Goal: Task Accomplishment & Management: Complete application form

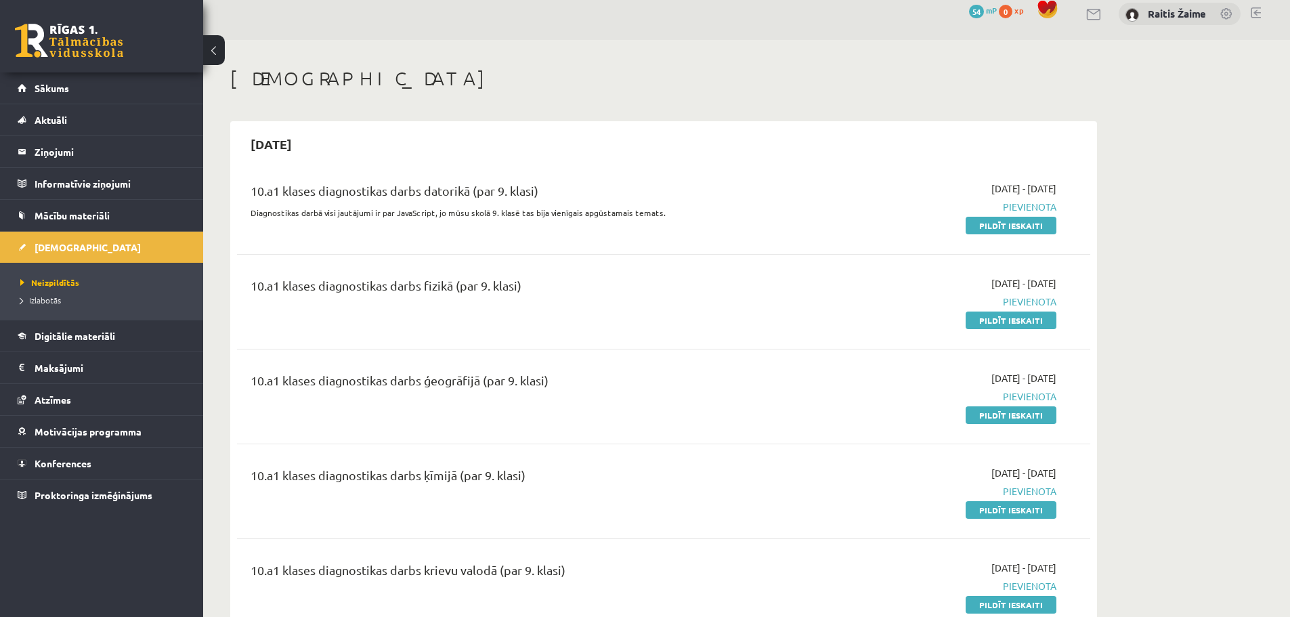
scroll to position [175, 0]
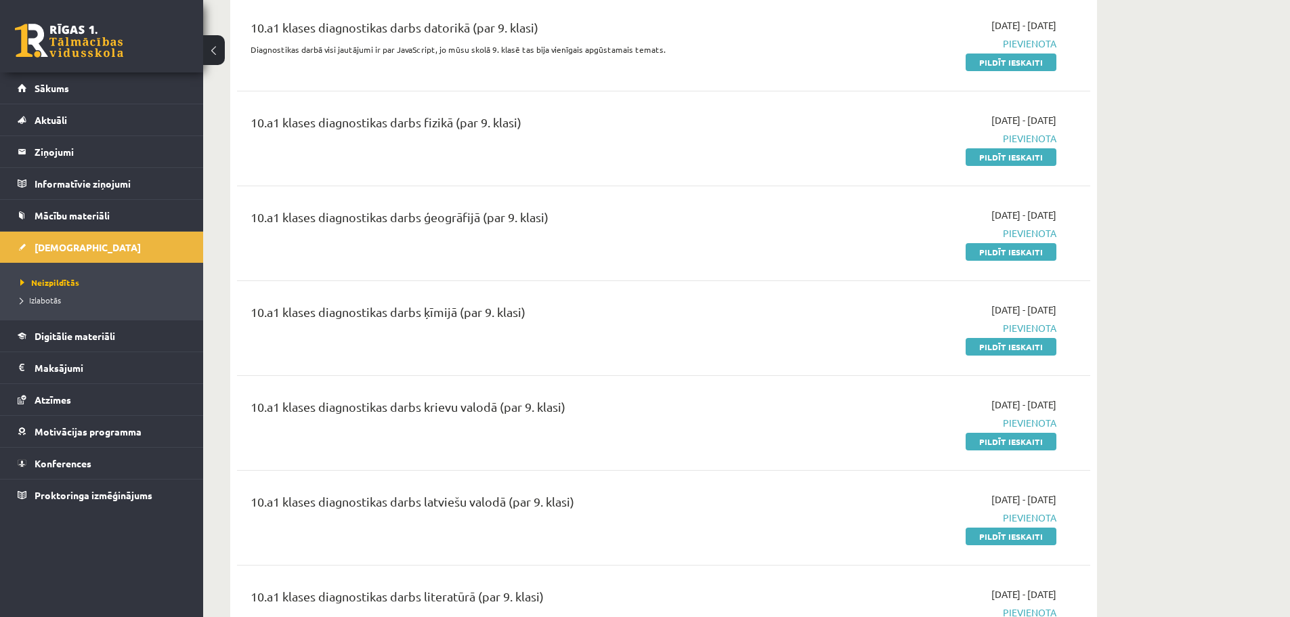
drag, startPoint x: 990, startPoint y: 161, endPoint x: 714, endPoint y: 50, distance: 298.3
click at [990, 161] on link "Pildīt ieskaiti" at bounding box center [1010, 157] width 91 height 18
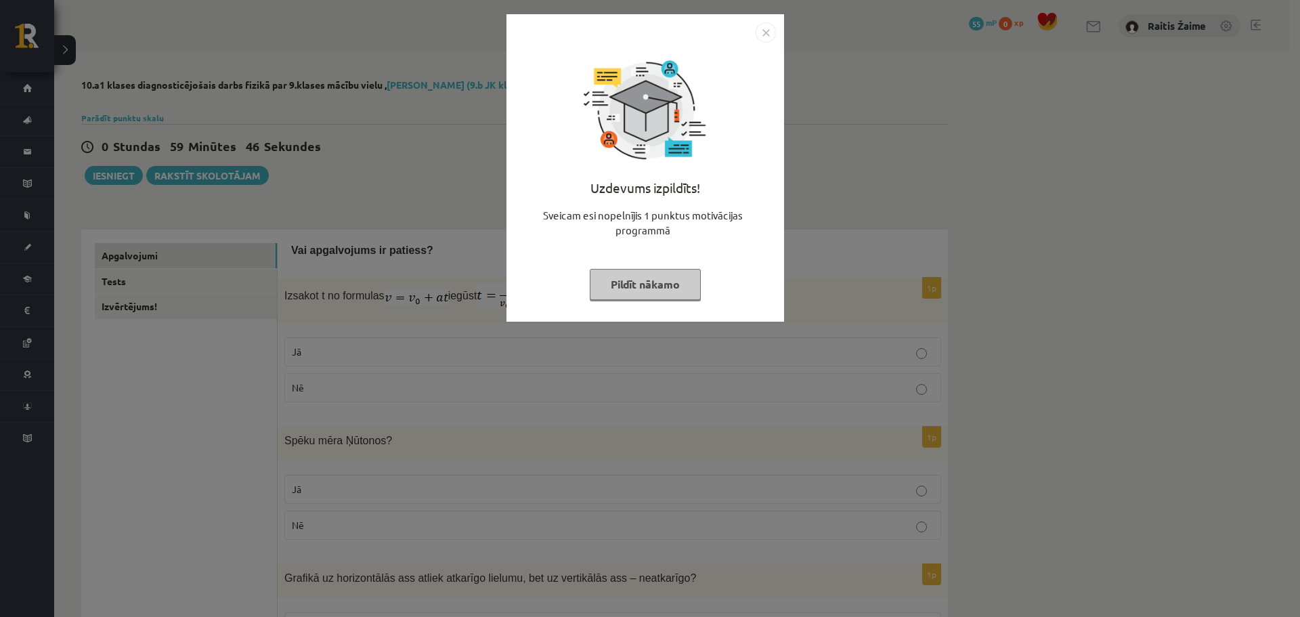
click at [759, 35] on img "Close" at bounding box center [766, 32] width 20 height 20
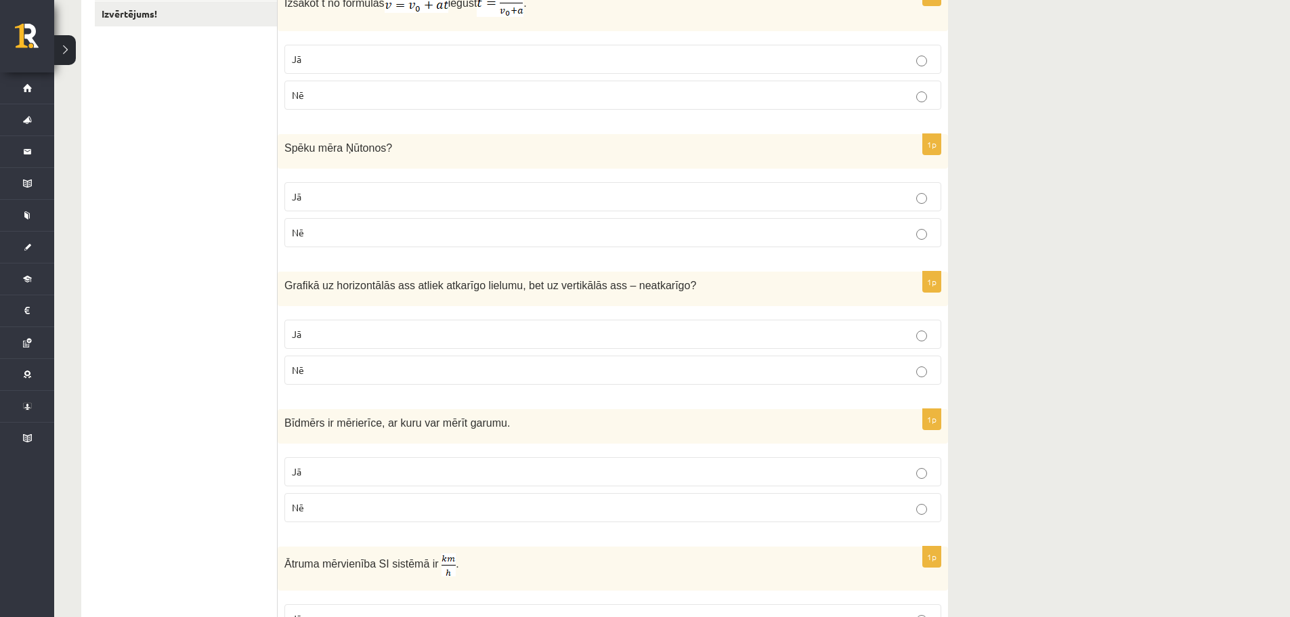
scroll to position [332, 0]
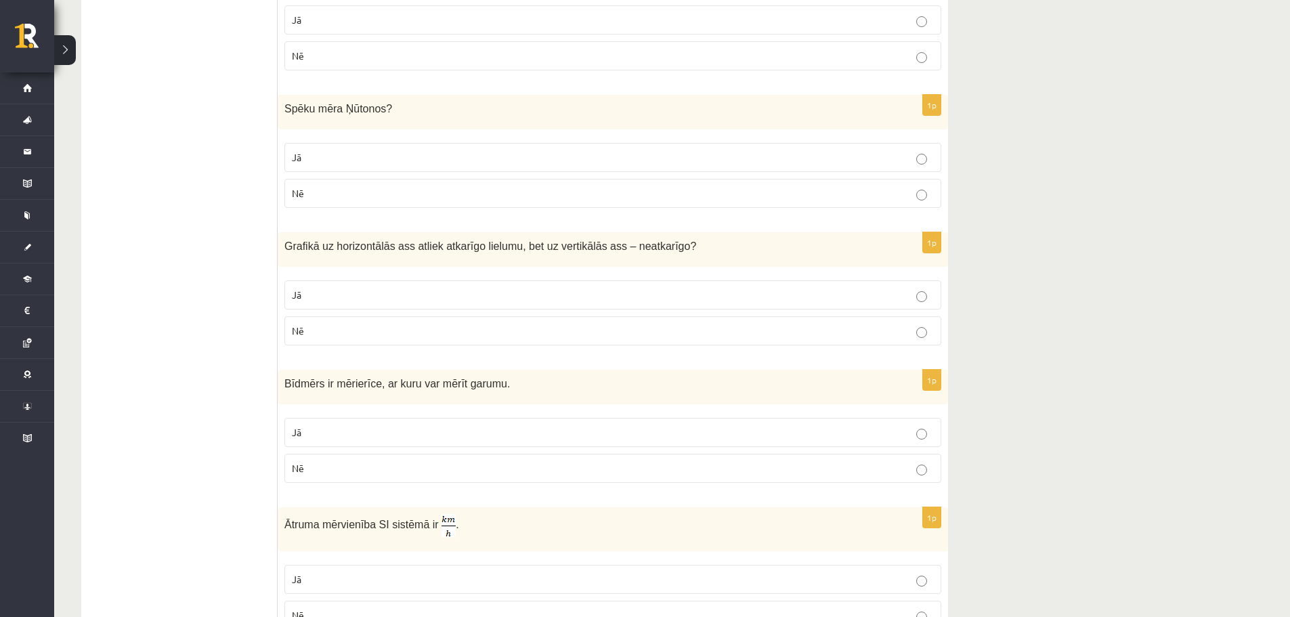
click at [929, 307] on label "Jā" at bounding box center [612, 294] width 657 height 29
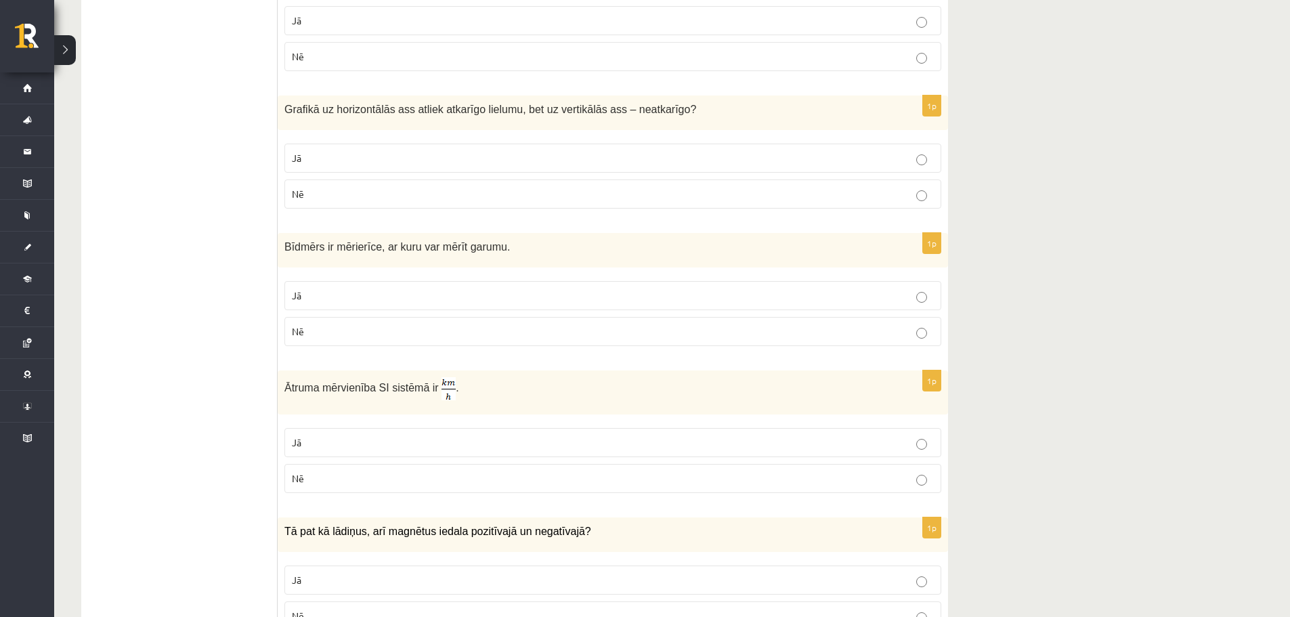
scroll to position [450, 0]
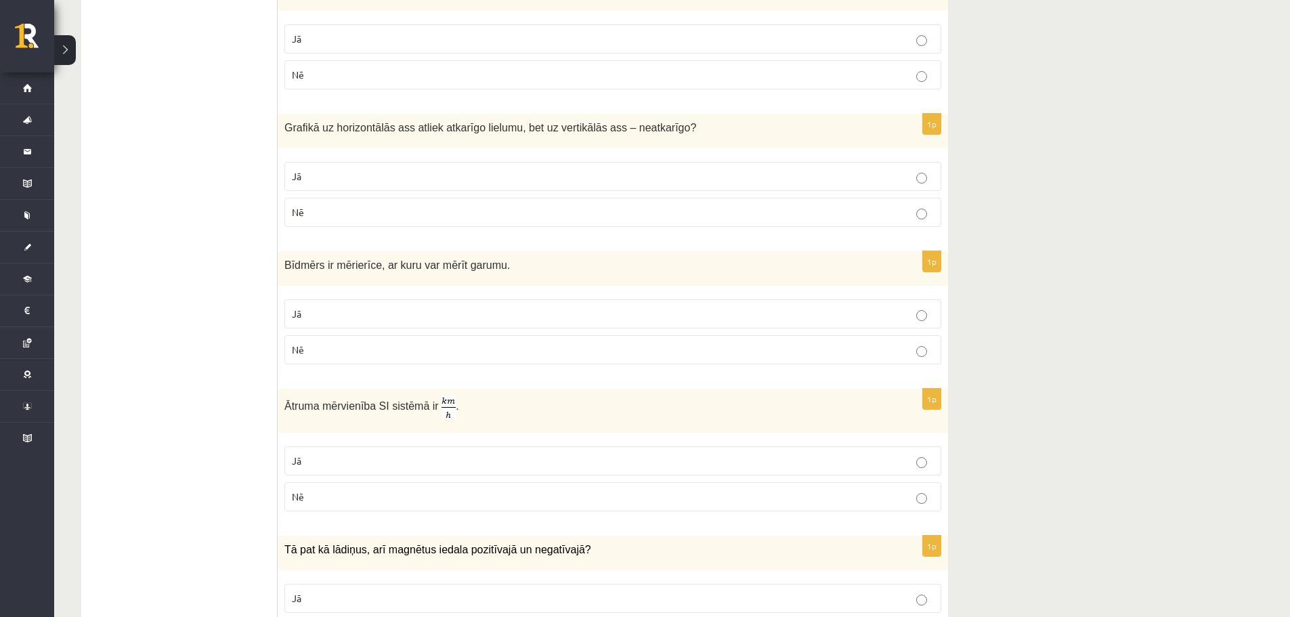
drag, startPoint x: 359, startPoint y: 316, endPoint x: 367, endPoint y: 303, distance: 14.9
click at [360, 316] on p "Jā" at bounding box center [613, 314] width 642 height 14
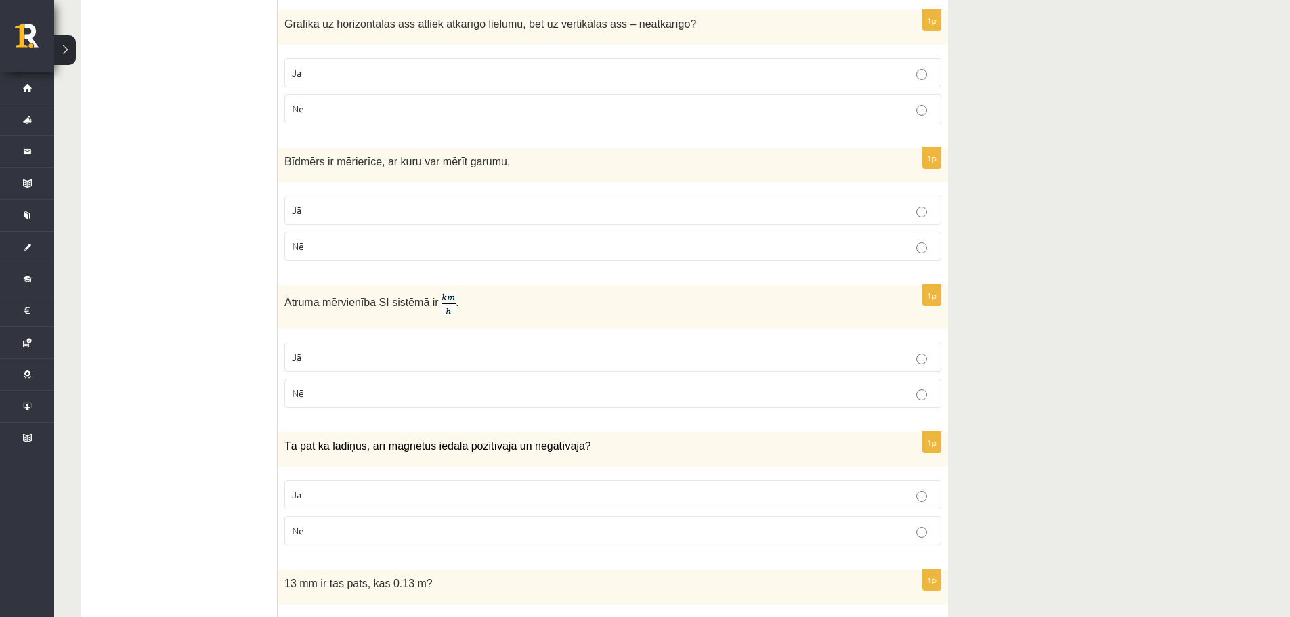
click at [454, 349] on label "Jā" at bounding box center [612, 357] width 657 height 29
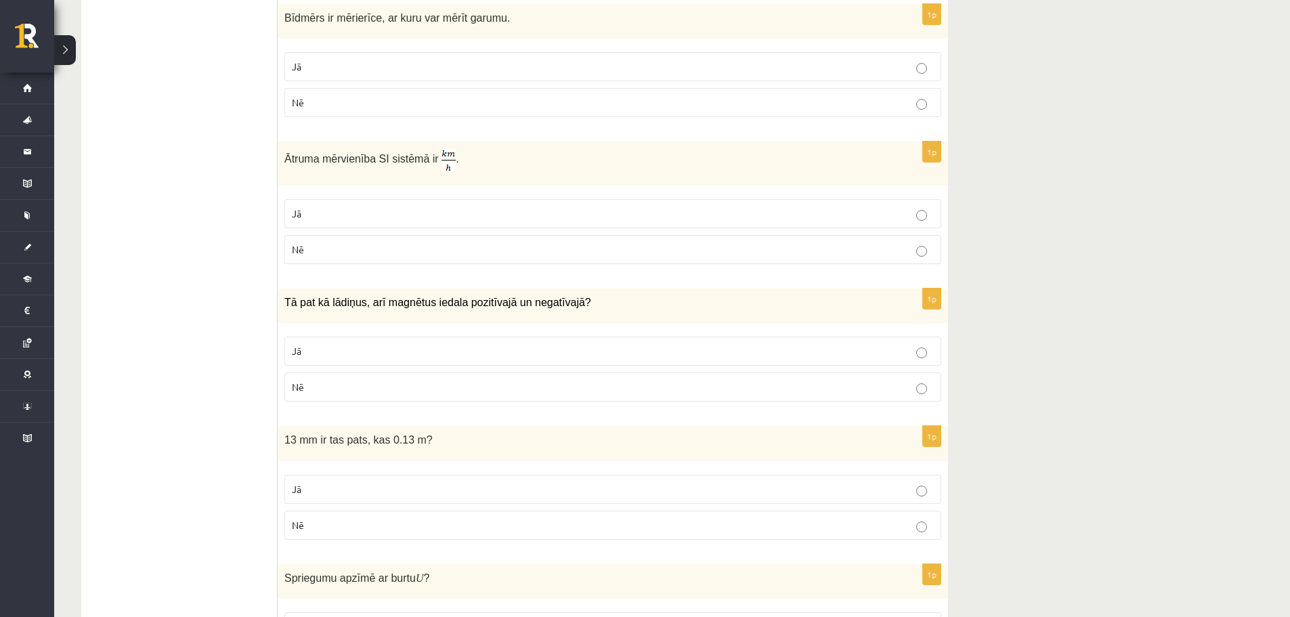
scroll to position [783, 0]
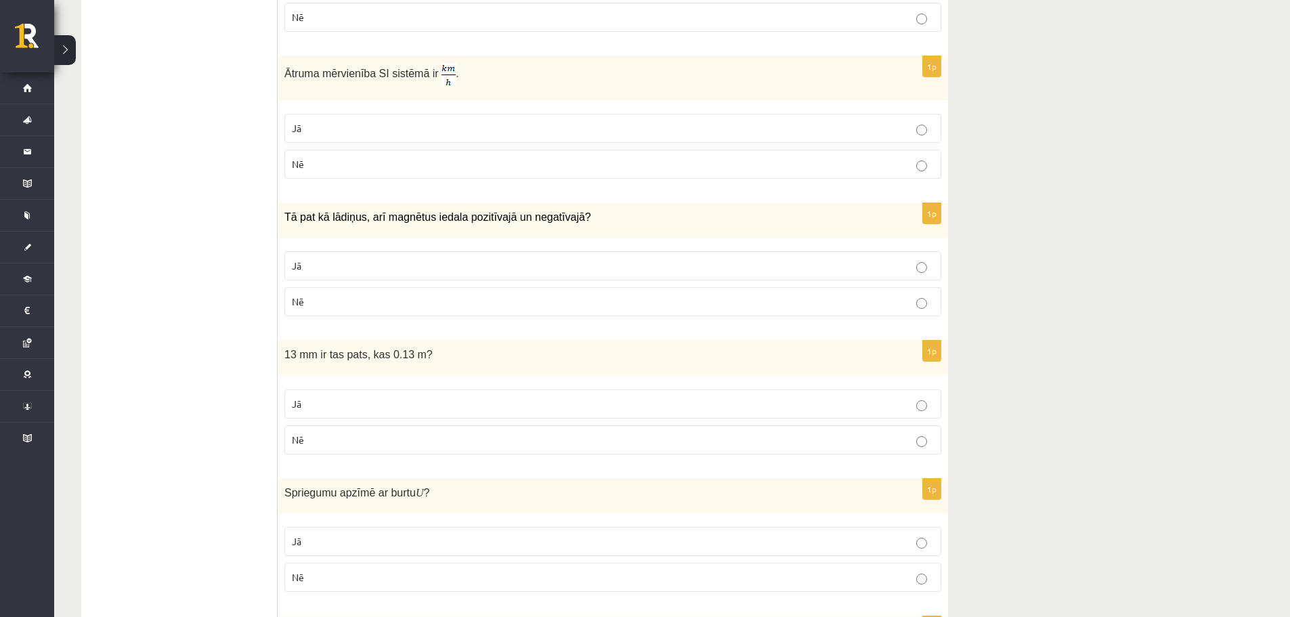
click at [401, 268] on p "Jā" at bounding box center [613, 266] width 642 height 14
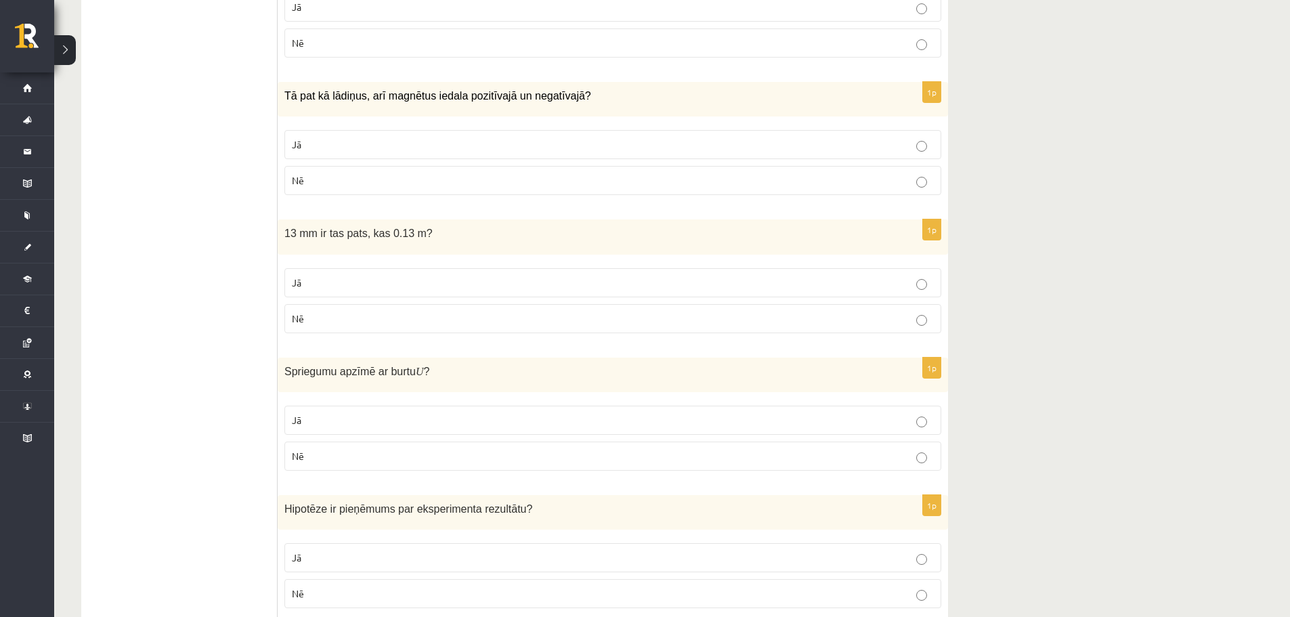
scroll to position [956, 0]
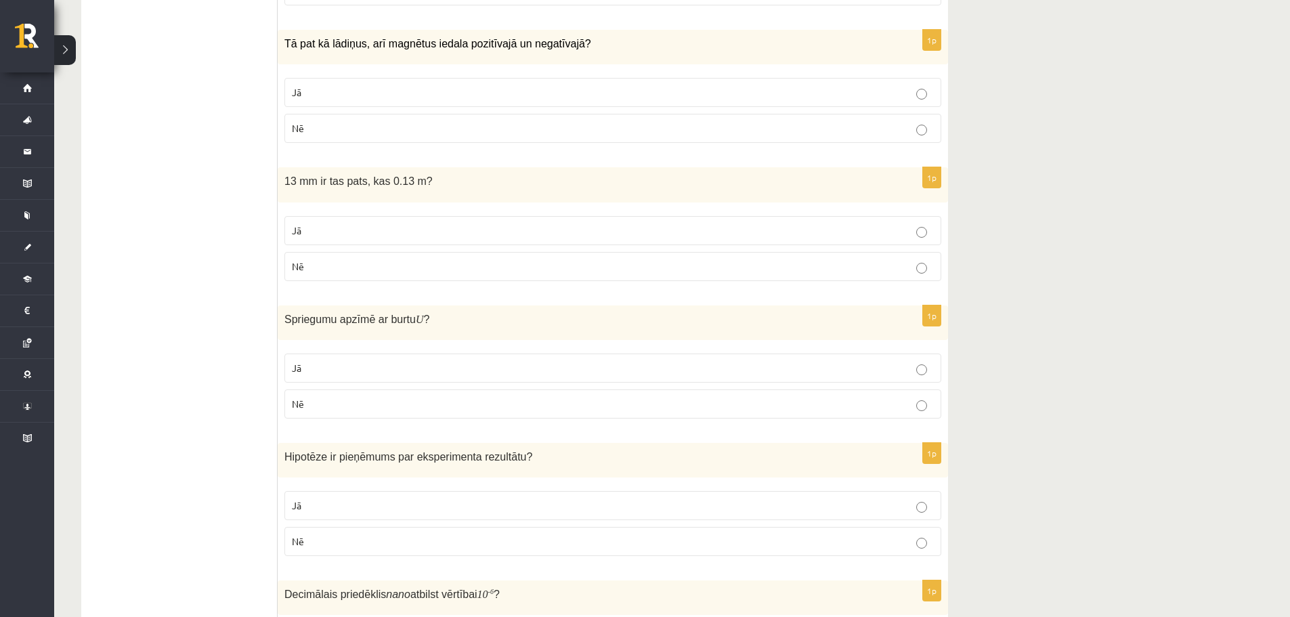
click at [403, 238] on p "Jā" at bounding box center [613, 230] width 642 height 14
drag, startPoint x: 1292, startPoint y: 257, endPoint x: 1299, endPoint y: 270, distance: 15.5
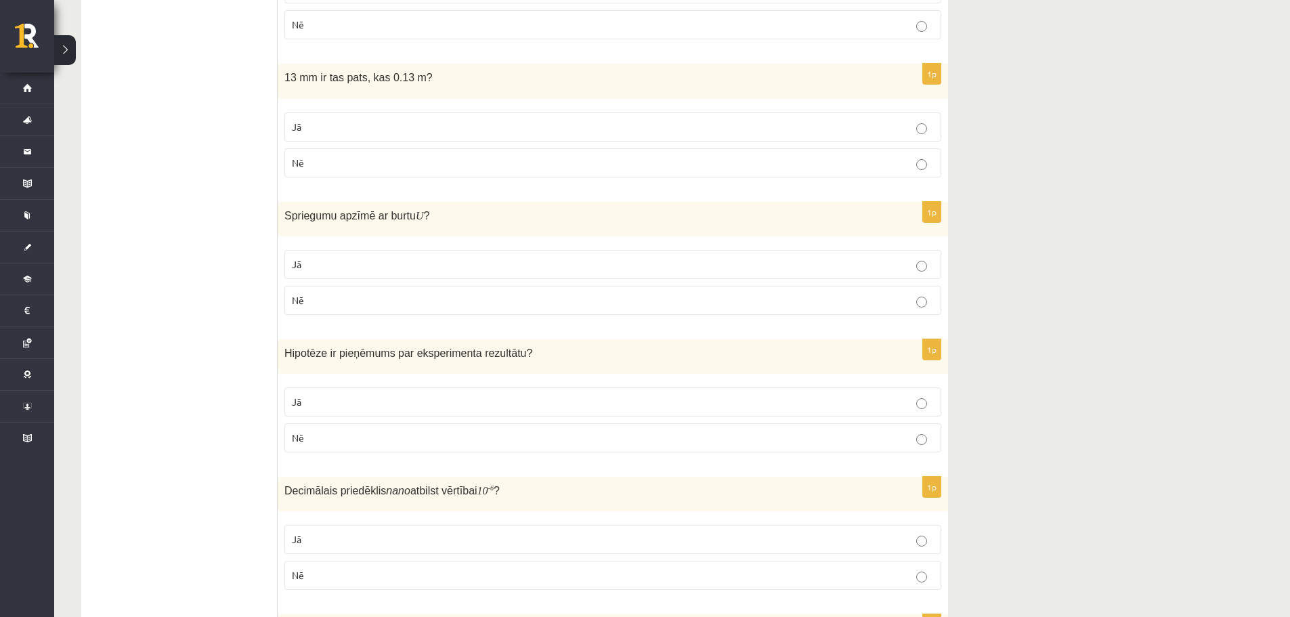
scroll to position [1068, 0]
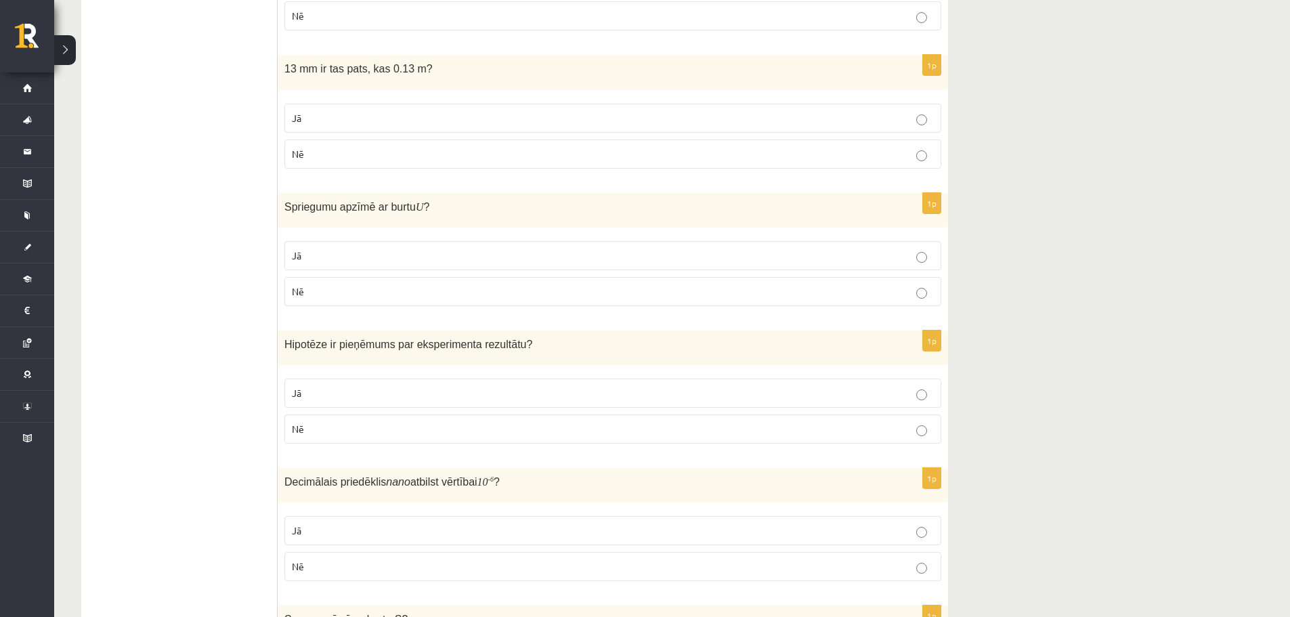
click at [415, 257] on p "Jā" at bounding box center [613, 255] width 642 height 14
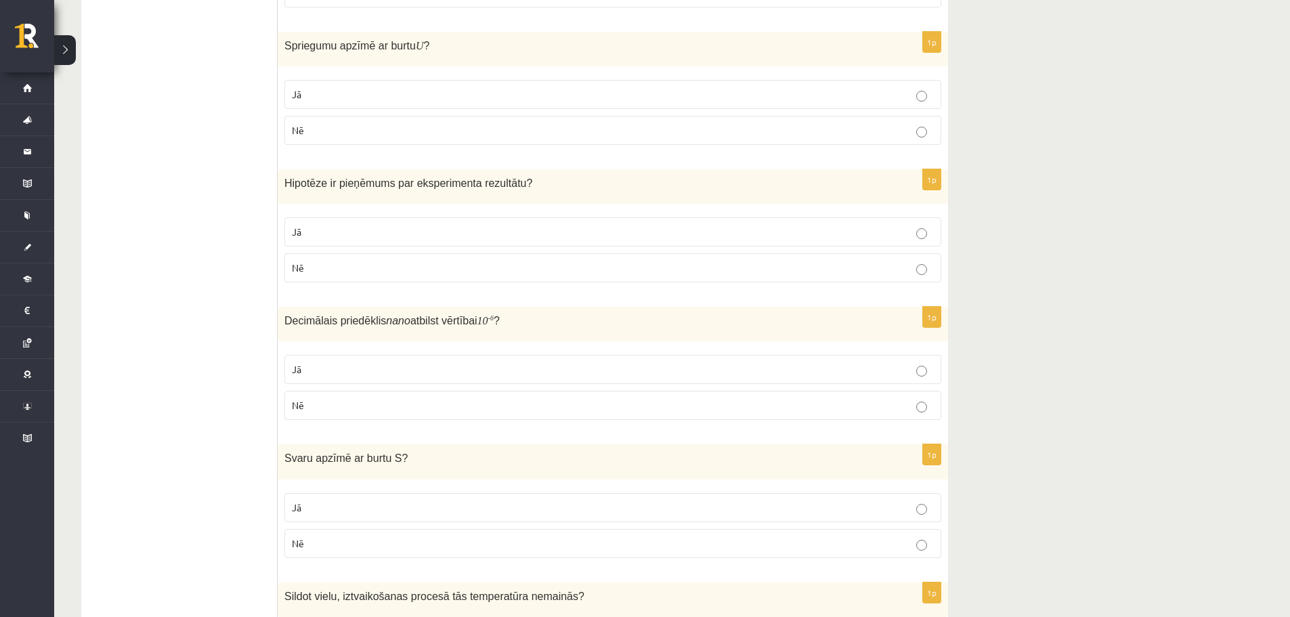
scroll to position [1260, 0]
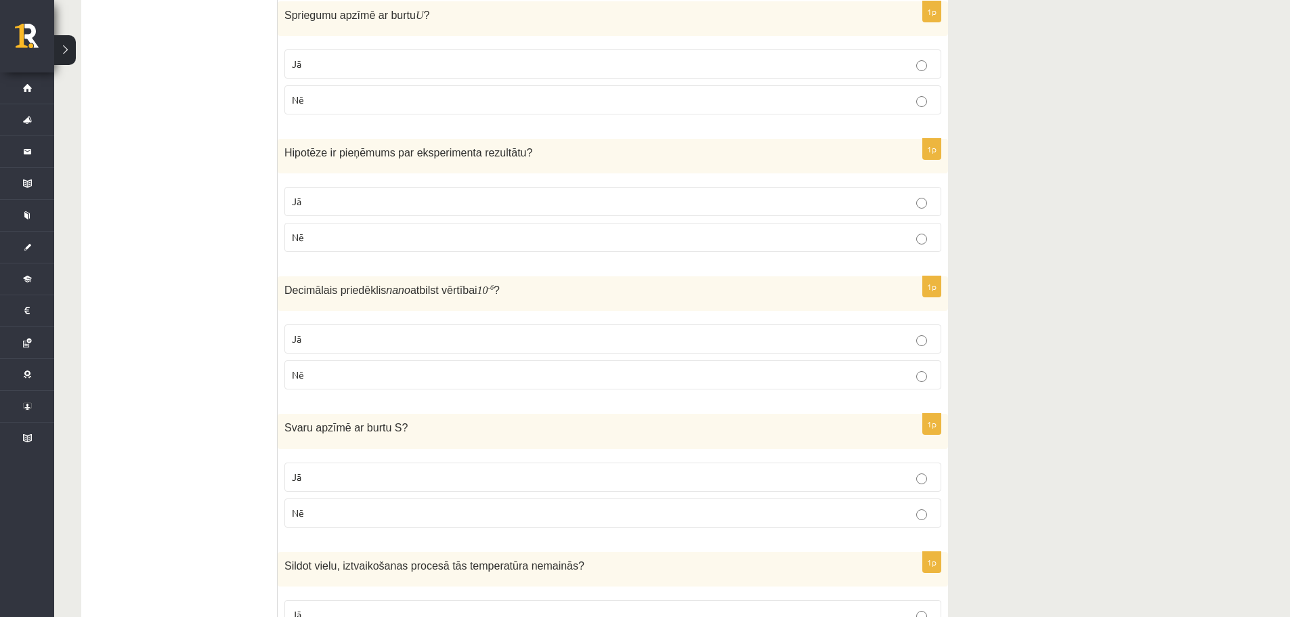
click at [611, 380] on p "Nē" at bounding box center [613, 375] width 642 height 14
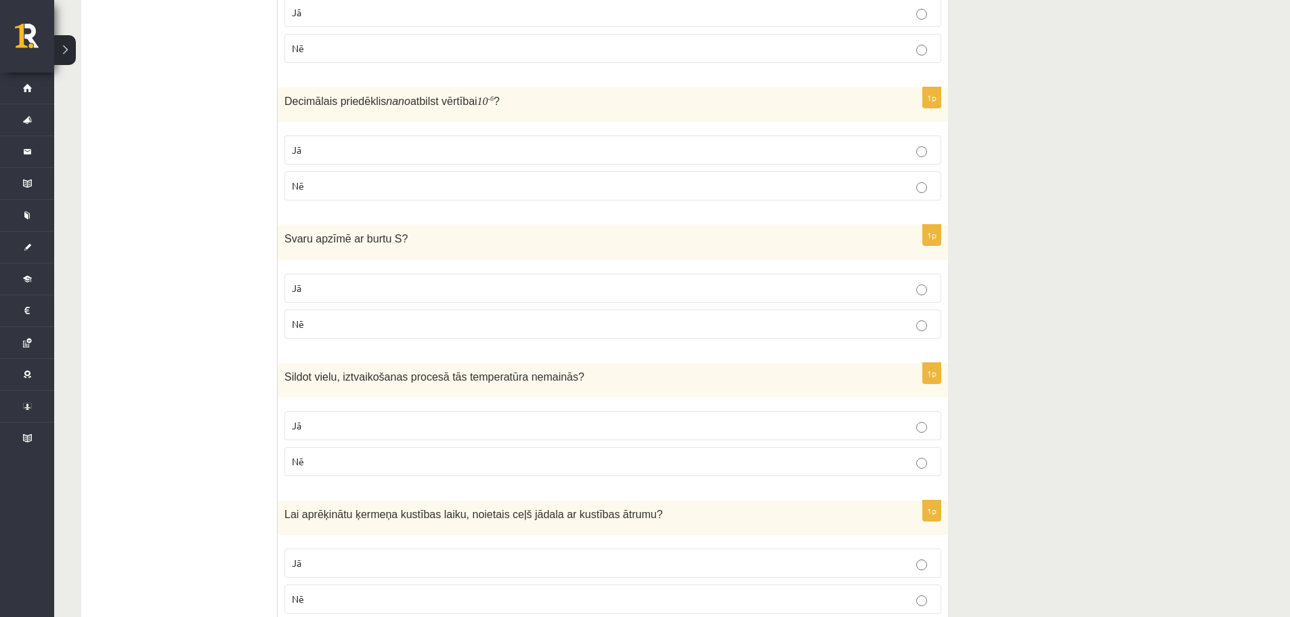
scroll to position [1455, 0]
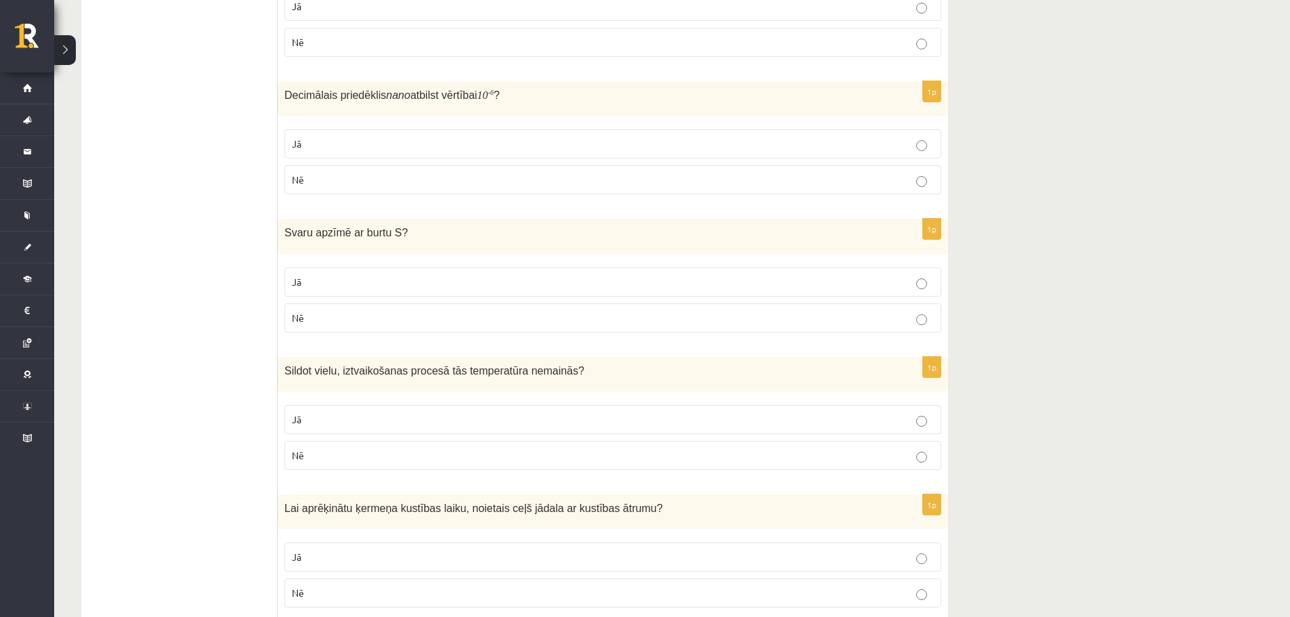
click at [598, 318] on p "Nē" at bounding box center [613, 318] width 642 height 14
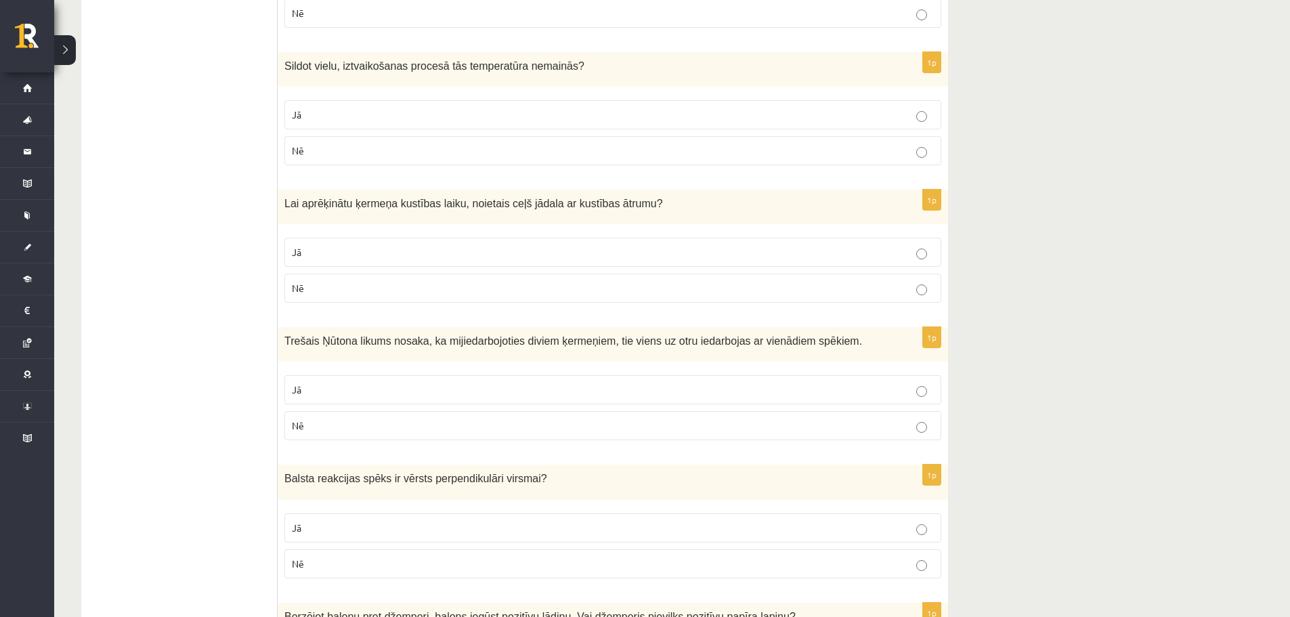
scroll to position [1766, 0]
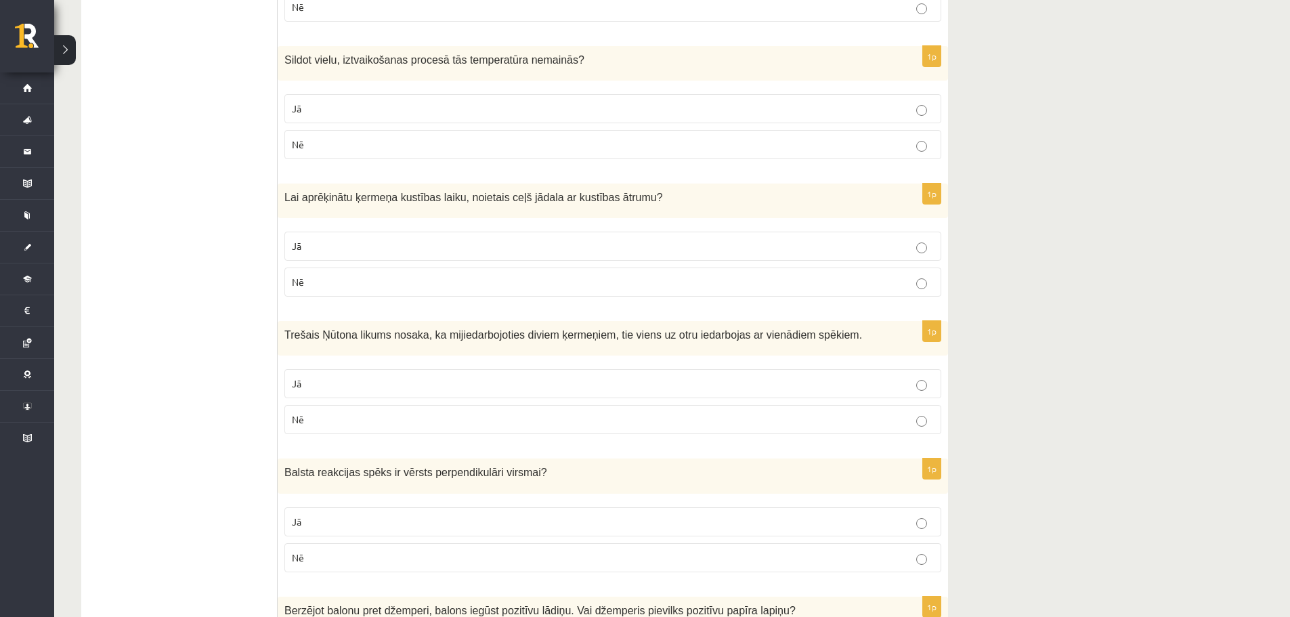
click at [848, 108] on p "Jā" at bounding box center [613, 109] width 642 height 14
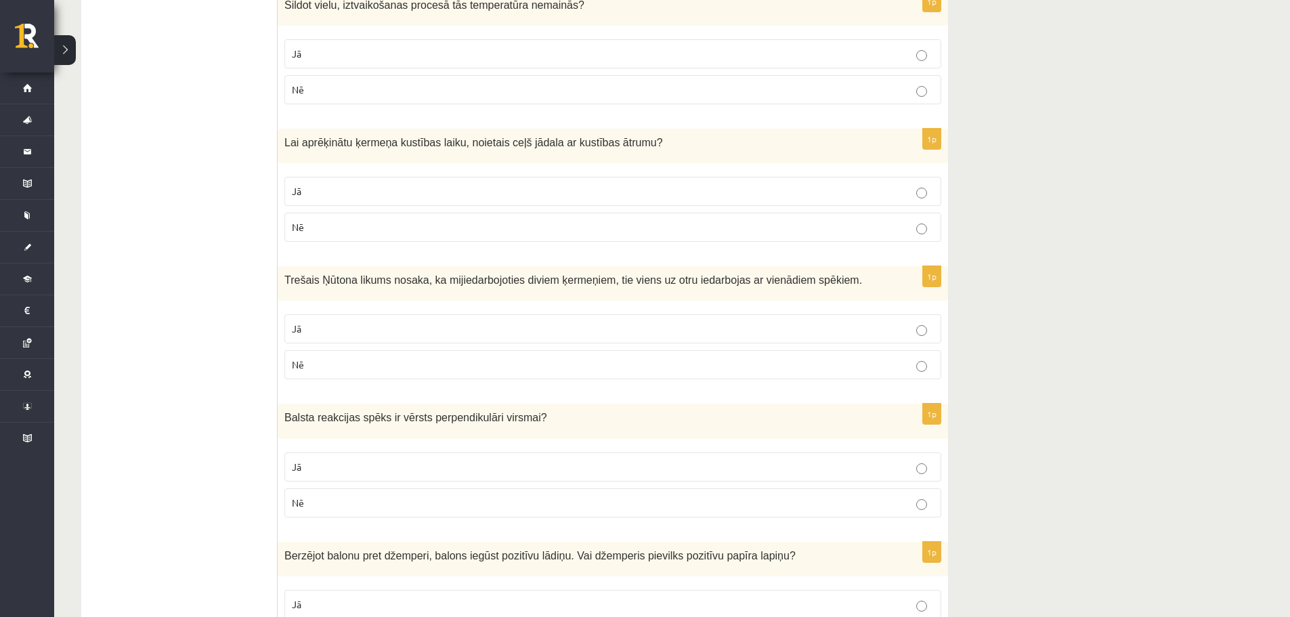
scroll to position [1839, 0]
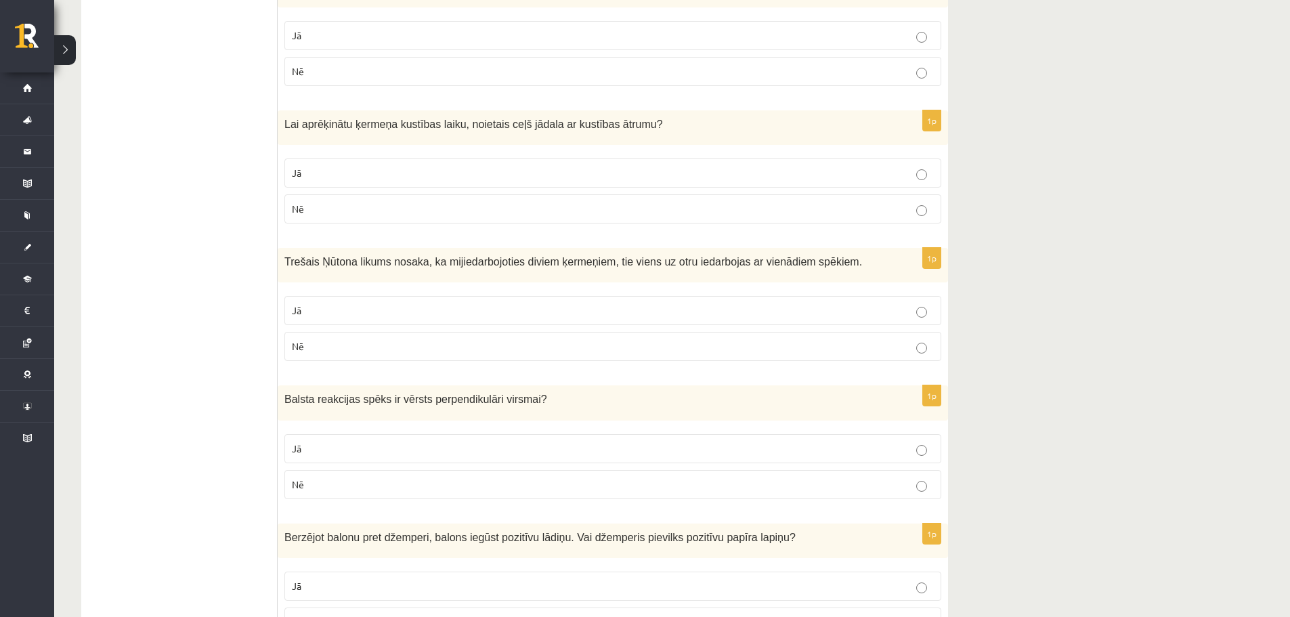
click at [559, 172] on p "Jā" at bounding box center [613, 173] width 642 height 14
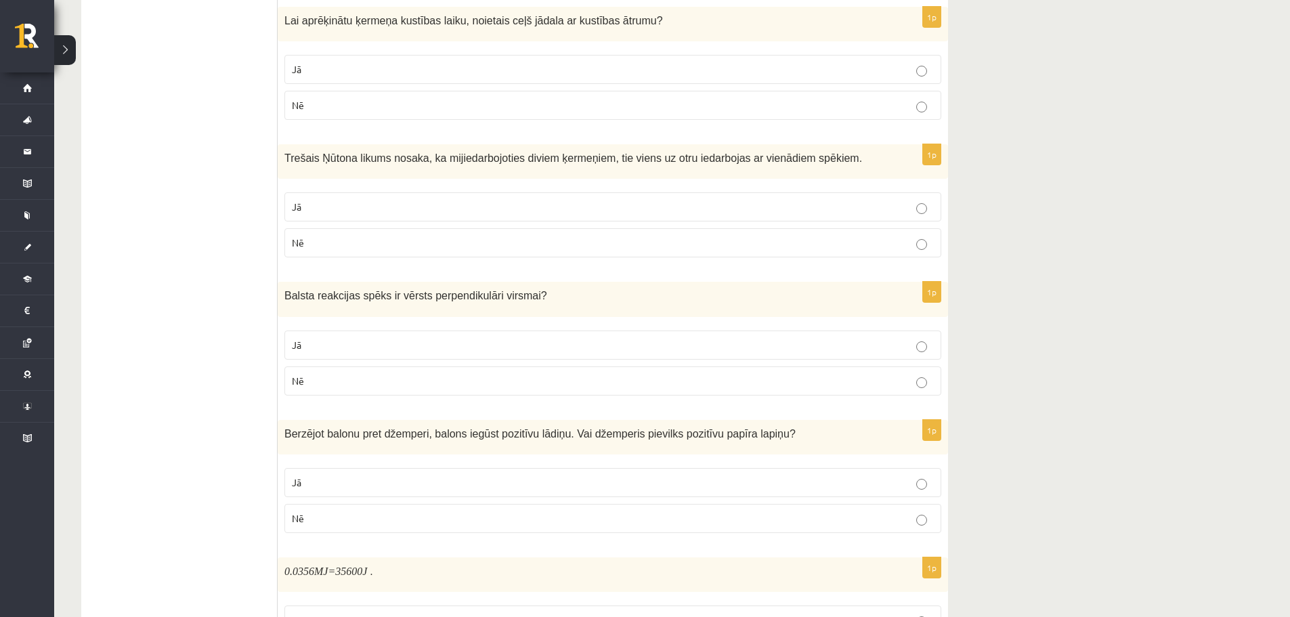
scroll to position [1945, 0]
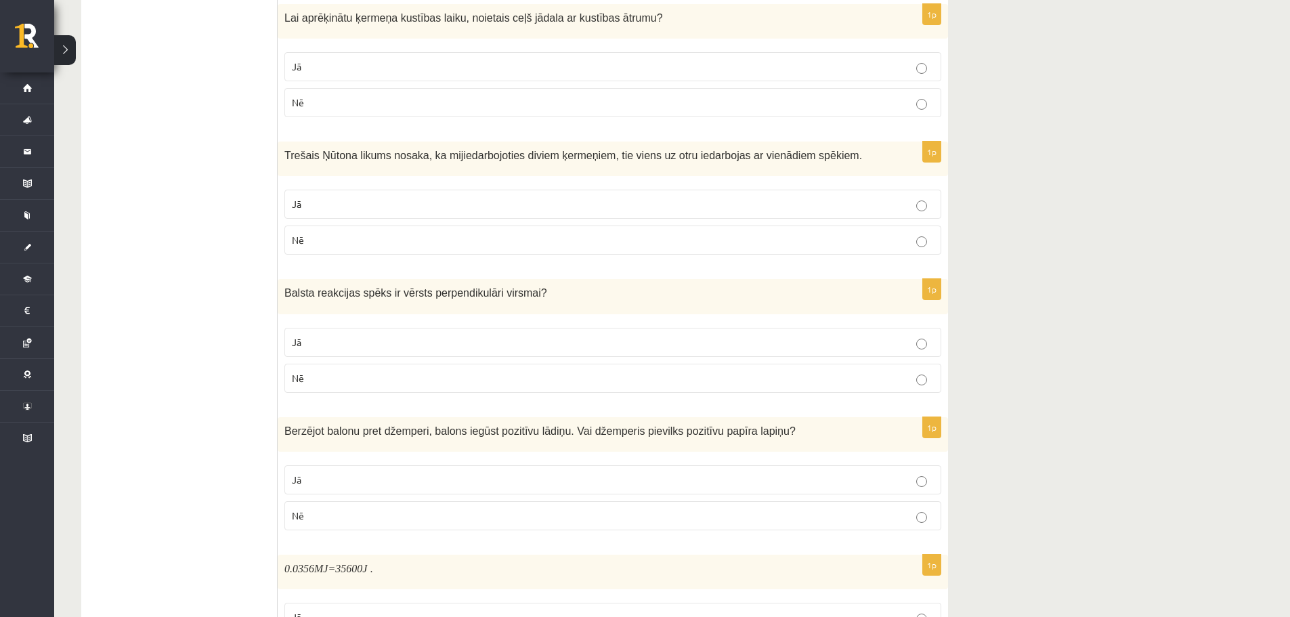
click at [906, 112] on label "Nē" at bounding box center [612, 102] width 657 height 29
click at [569, 62] on p "Jā" at bounding box center [613, 67] width 642 height 14
drag, startPoint x: 514, startPoint y: 194, endPoint x: 539, endPoint y: 198, distance: 24.8
click at [515, 194] on label "Jā" at bounding box center [612, 204] width 657 height 29
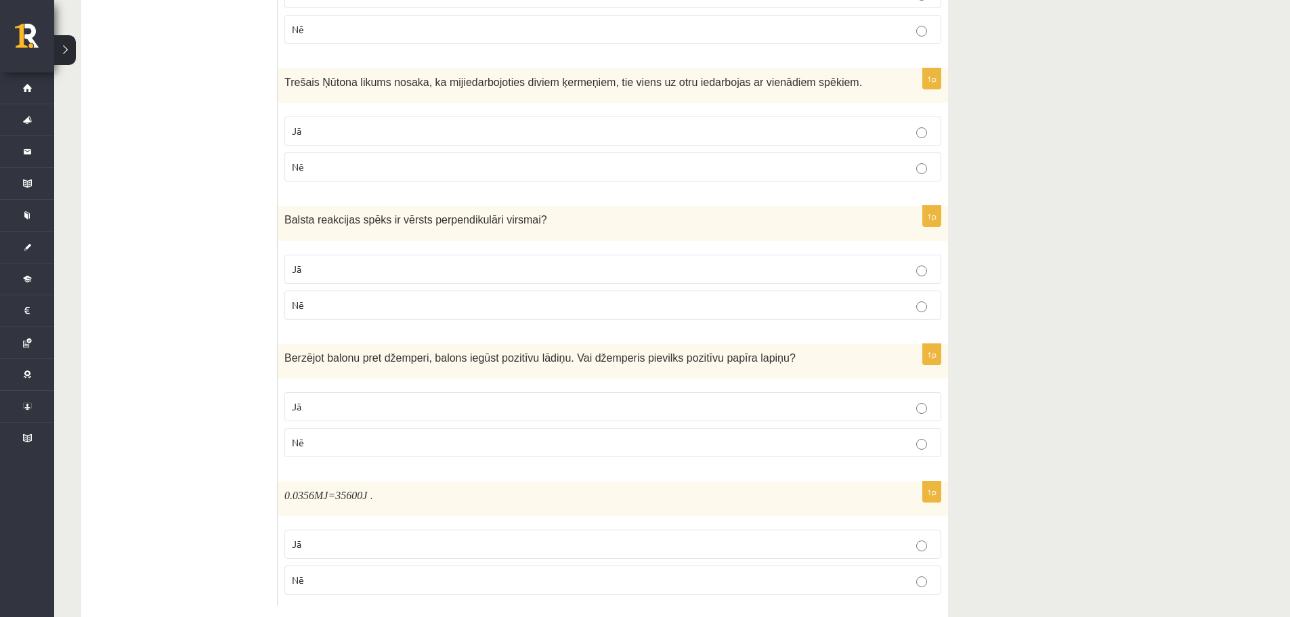
scroll to position [2024, 0]
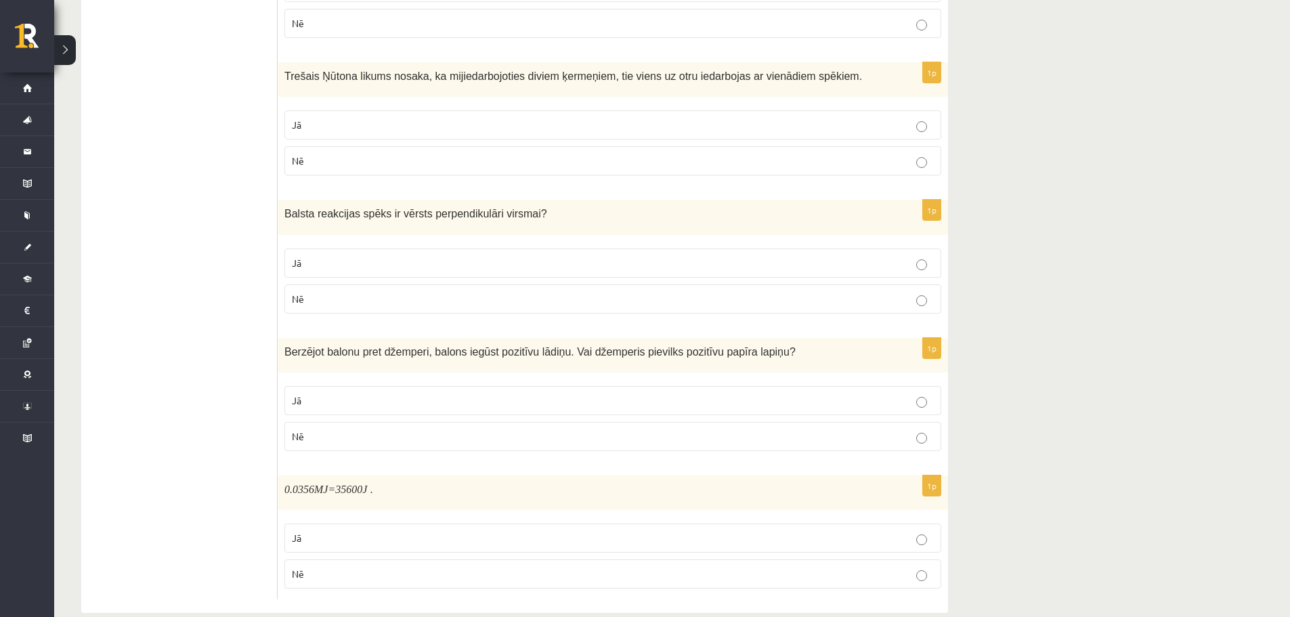
click at [466, 290] on label "Nē" at bounding box center [612, 298] width 657 height 29
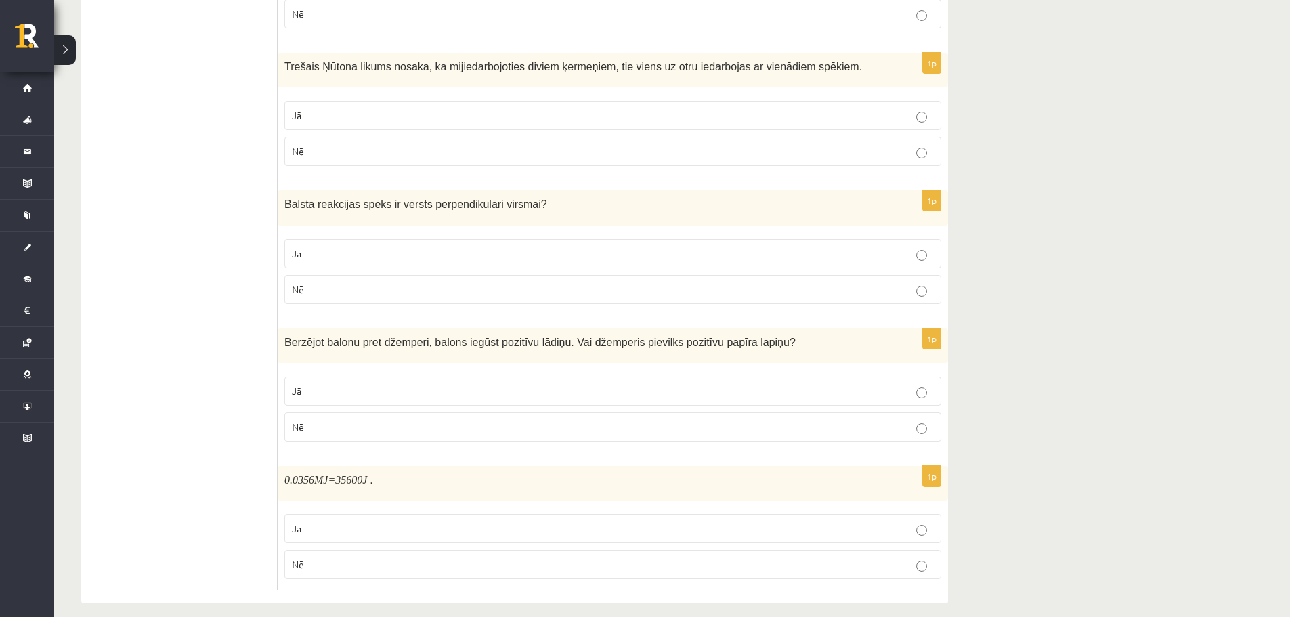
scroll to position [2049, 0]
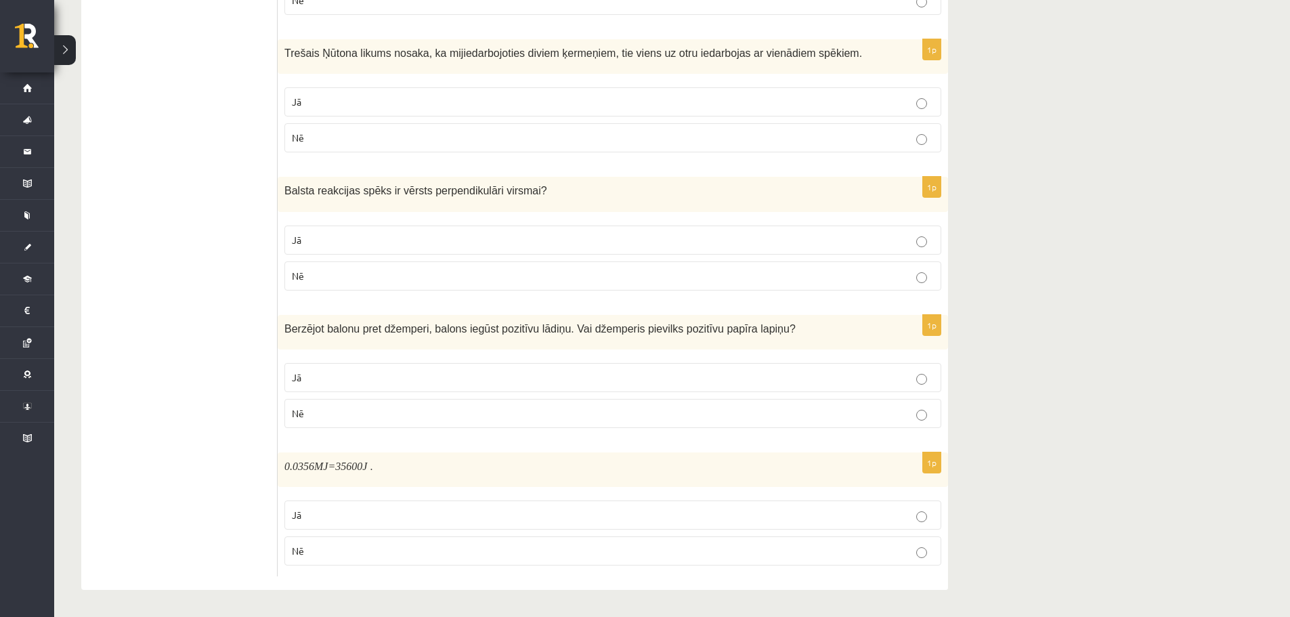
click at [481, 408] on p "Nē" at bounding box center [613, 413] width 642 height 14
click at [781, 371] on p "Jā" at bounding box center [613, 377] width 642 height 14
click at [855, 418] on p "Nē" at bounding box center [613, 413] width 642 height 14
click at [433, 508] on p "Jā" at bounding box center [613, 515] width 642 height 14
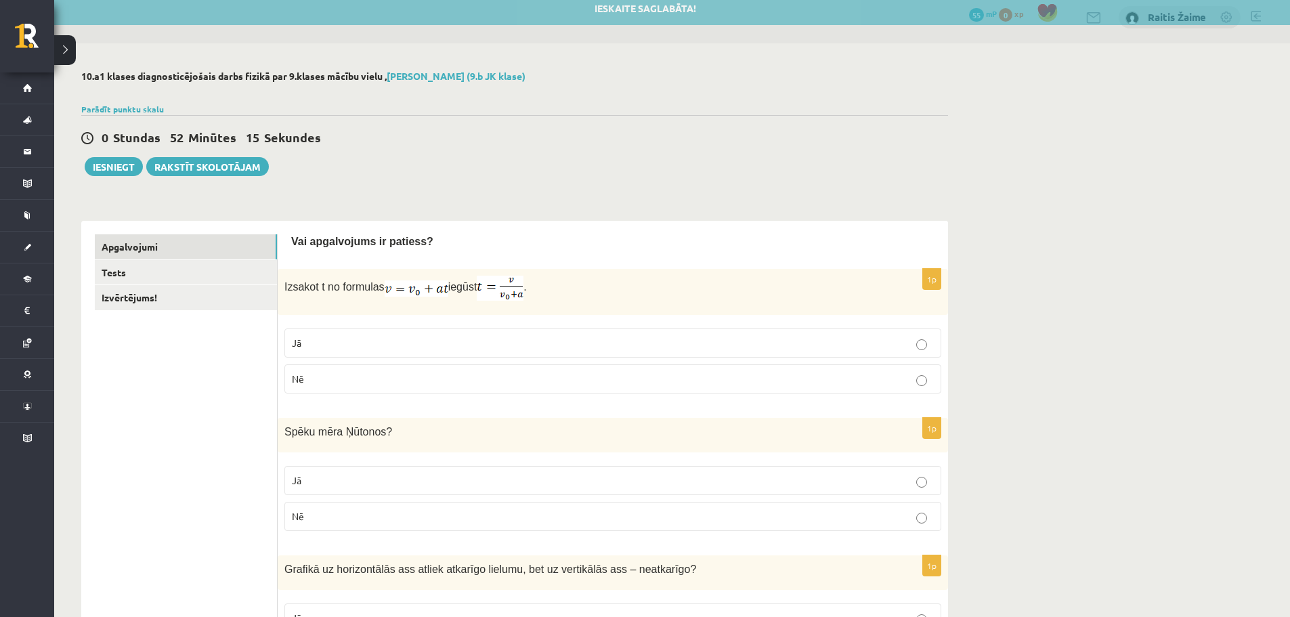
scroll to position [0, 0]
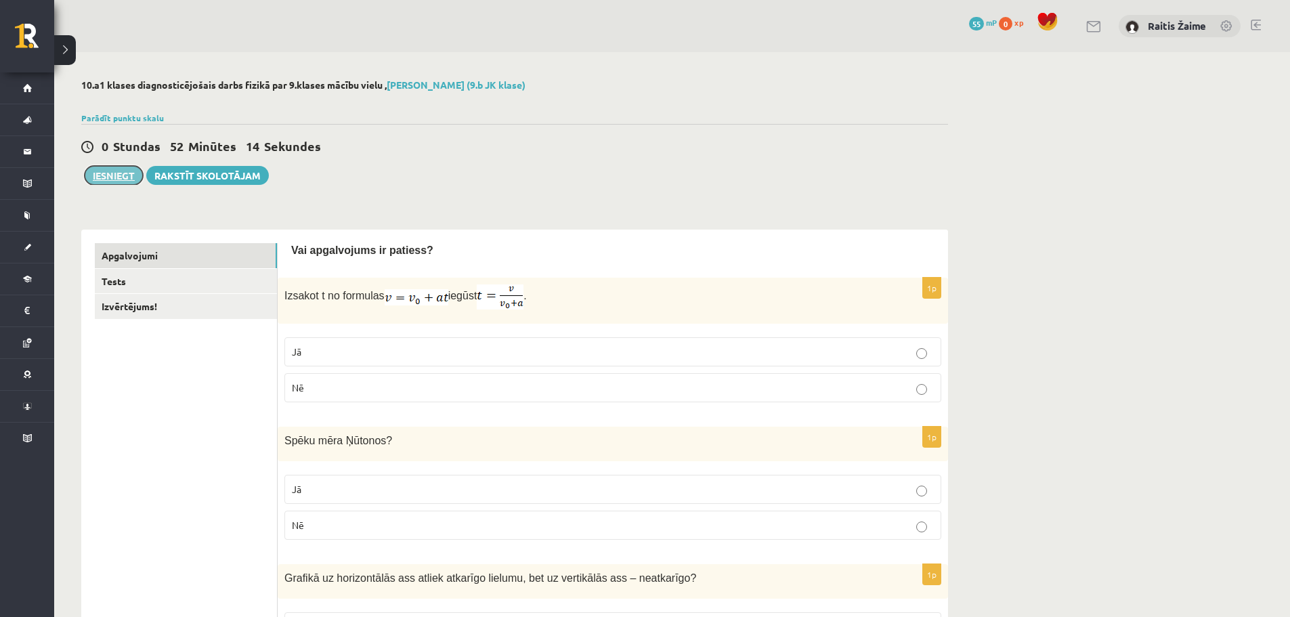
click at [111, 171] on button "Iesniegt" at bounding box center [114, 175] width 58 height 19
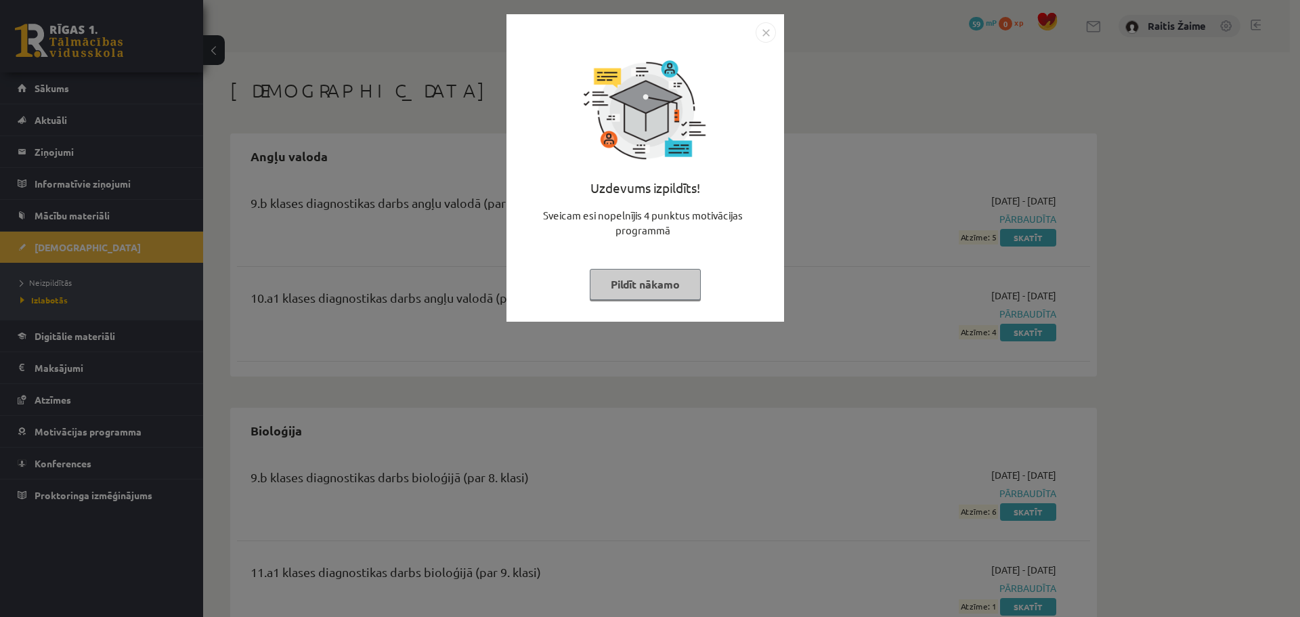
click at [765, 34] on img "Close" at bounding box center [766, 32] width 20 height 20
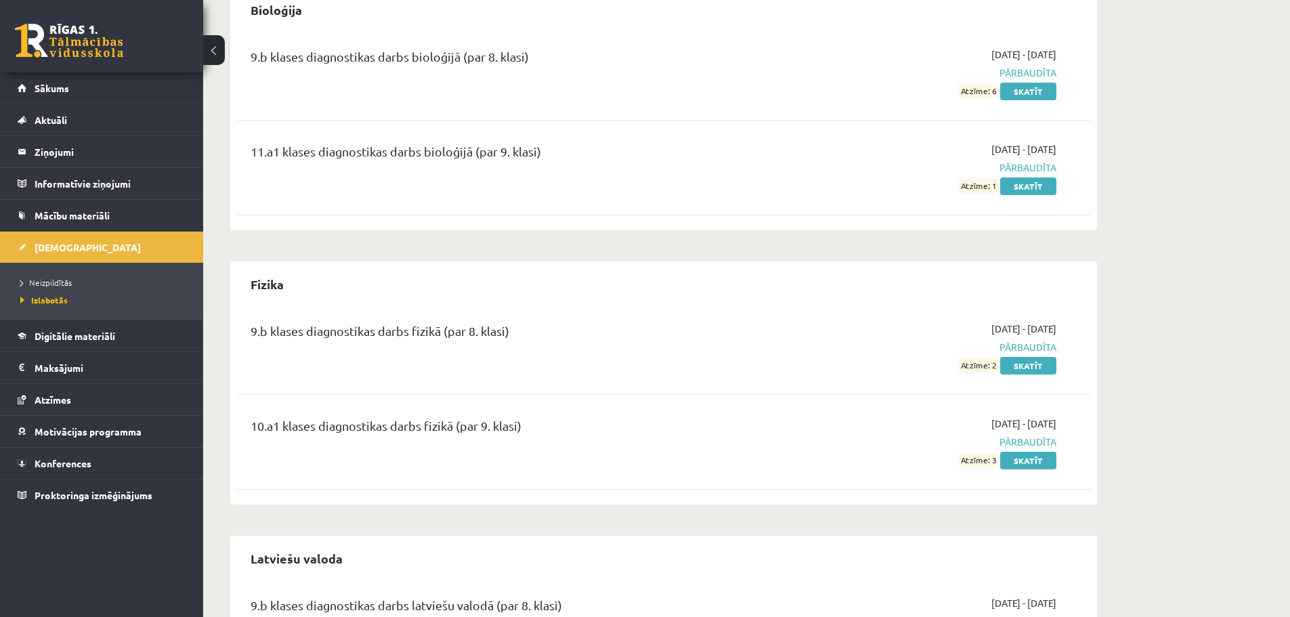
scroll to position [422, 0]
click at [1022, 460] on link "Skatīt" at bounding box center [1028, 459] width 56 height 18
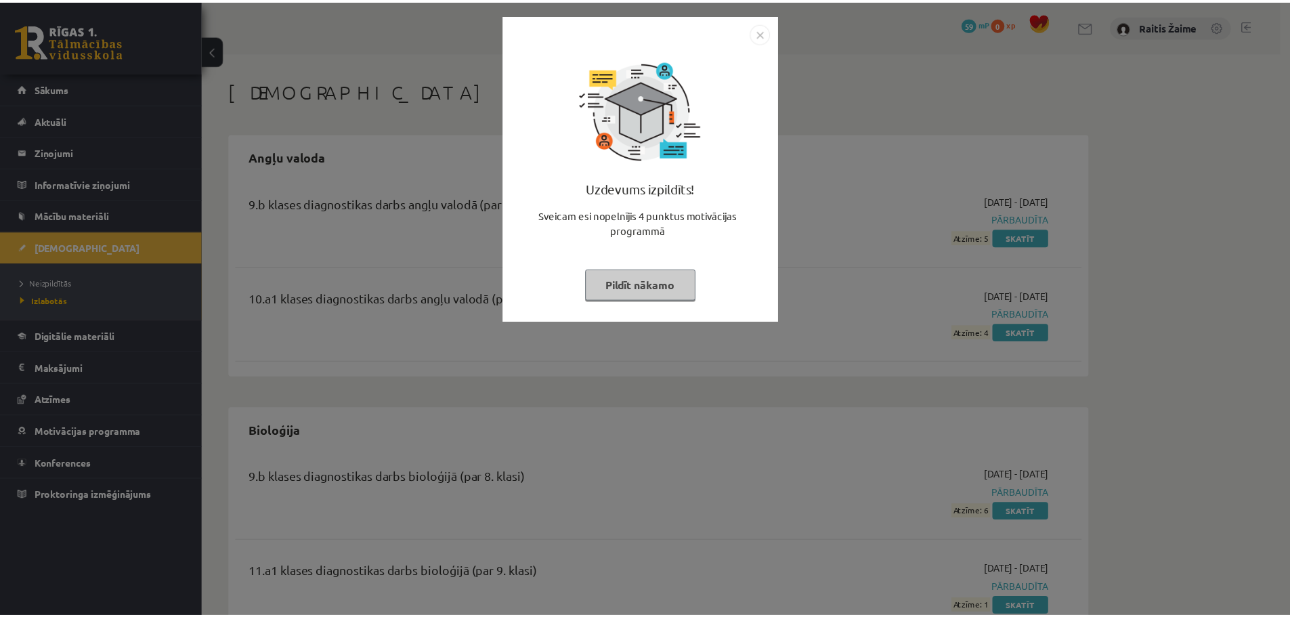
scroll to position [414, 0]
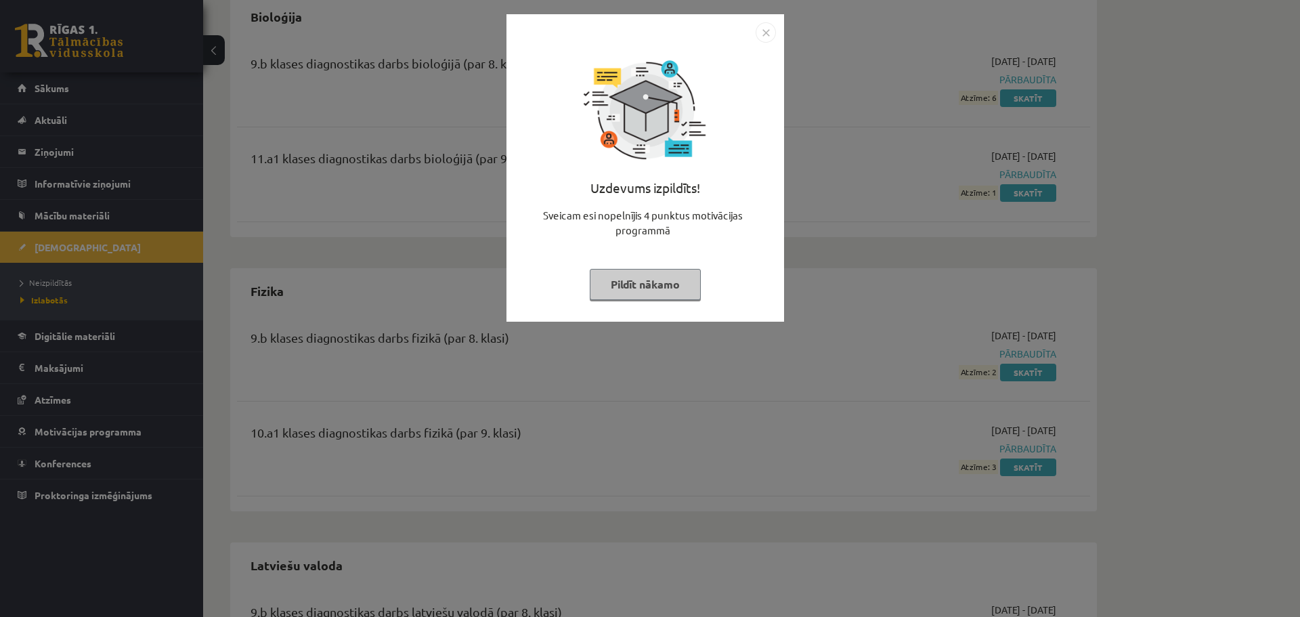
click at [684, 272] on button "Pildīt nākamo" at bounding box center [645, 284] width 111 height 31
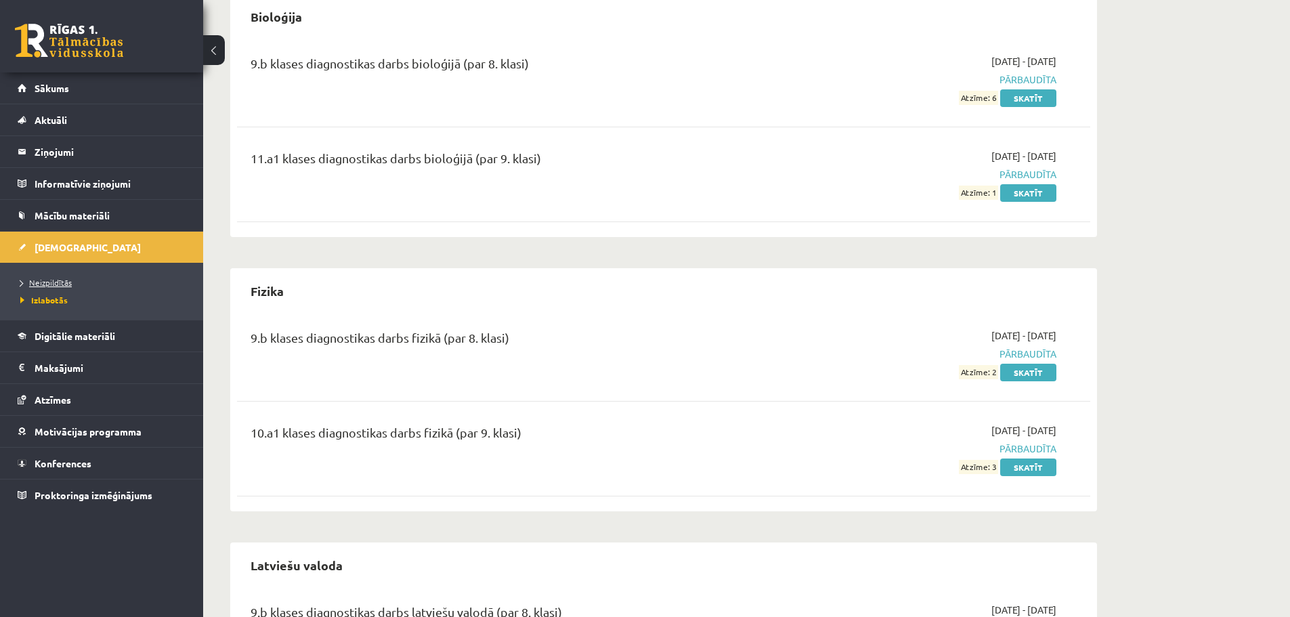
click at [39, 280] on span "Neizpildītās" at bounding box center [45, 282] width 51 height 11
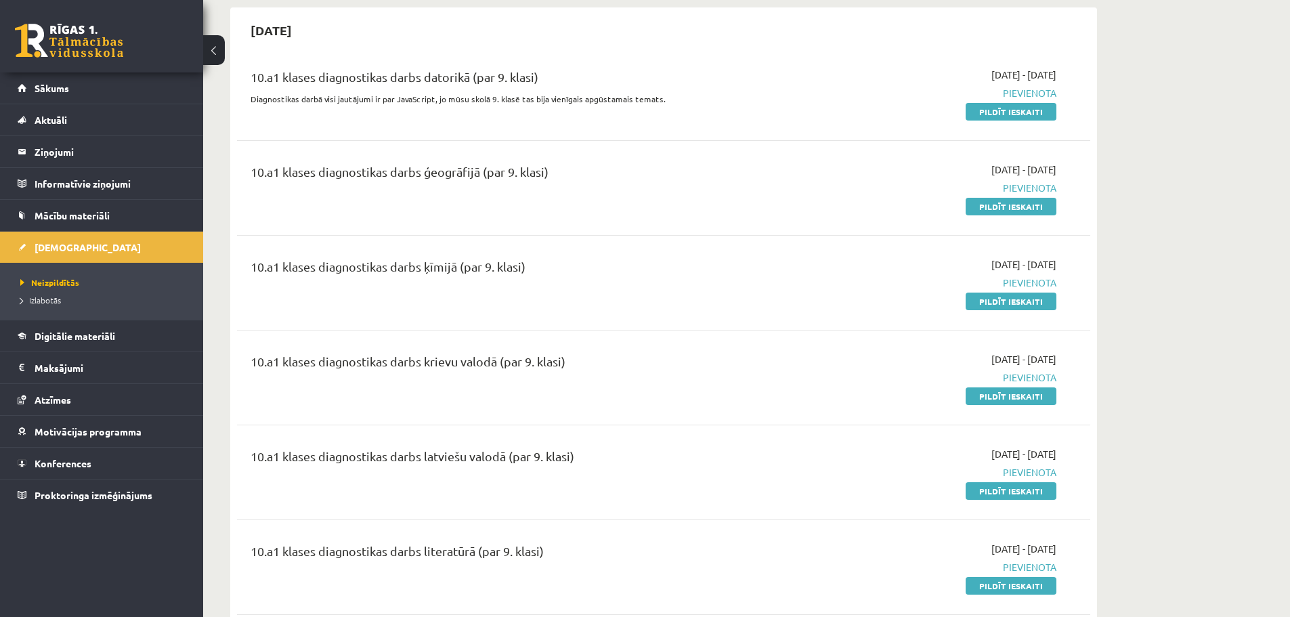
scroll to position [198, 0]
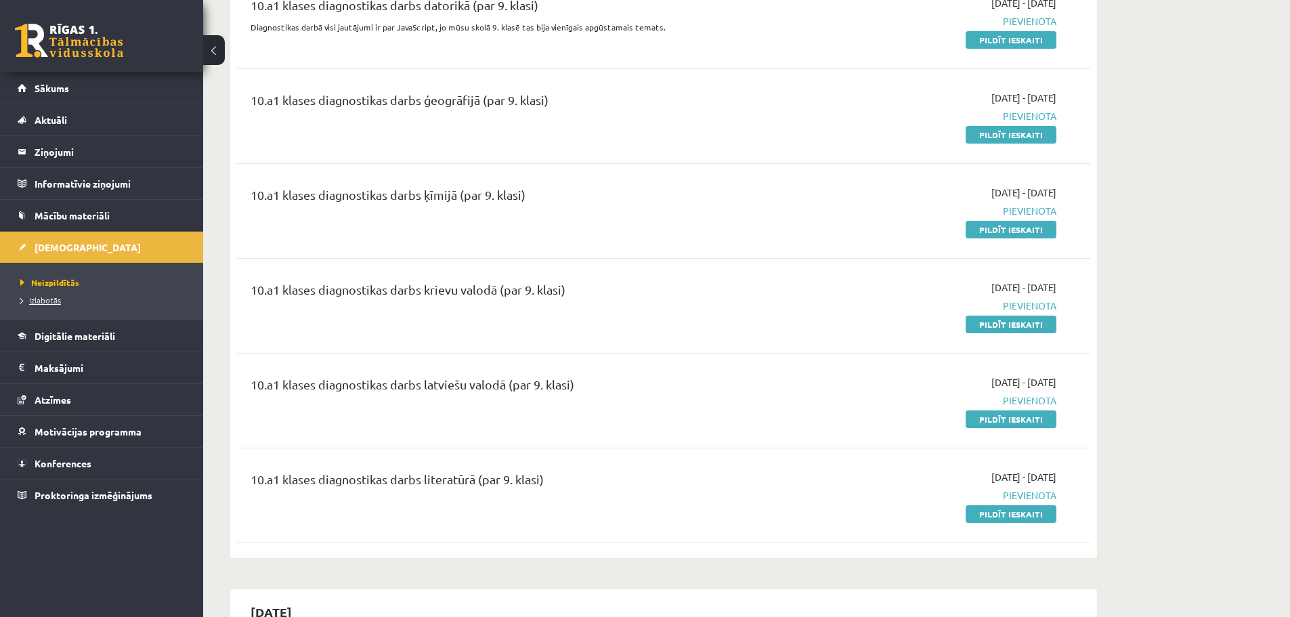
click at [59, 297] on span "Izlabotās" at bounding box center [40, 299] width 41 height 11
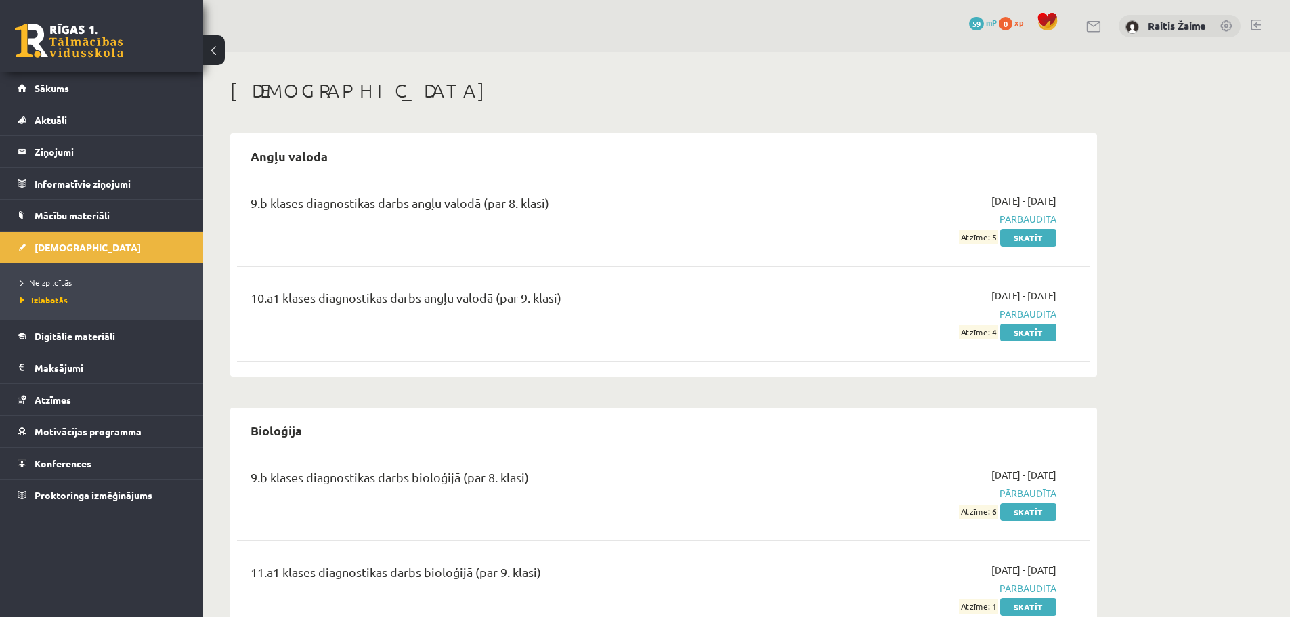
click at [55, 275] on li "Neizpildītās" at bounding box center [104, 282] width 169 height 18
click at [55, 280] on span "Neizpildītās" at bounding box center [49, 282] width 59 height 11
